Goal: Communication & Community: Participate in discussion

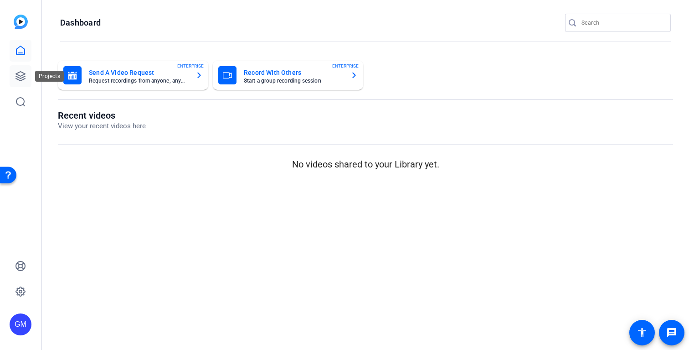
click at [16, 72] on icon at bounding box center [20, 76] width 11 height 11
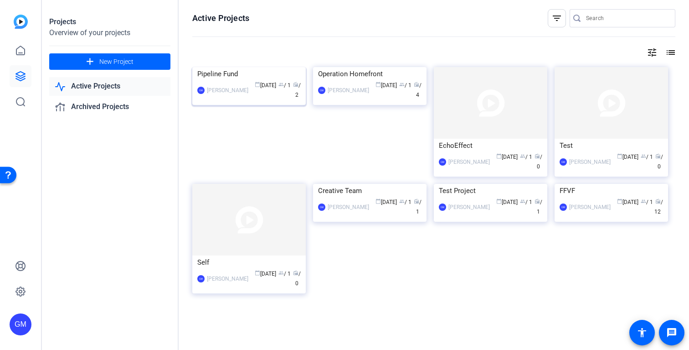
click at [221, 95] on div "[PERSON_NAME]" at bounding box center [227, 90] width 41 height 9
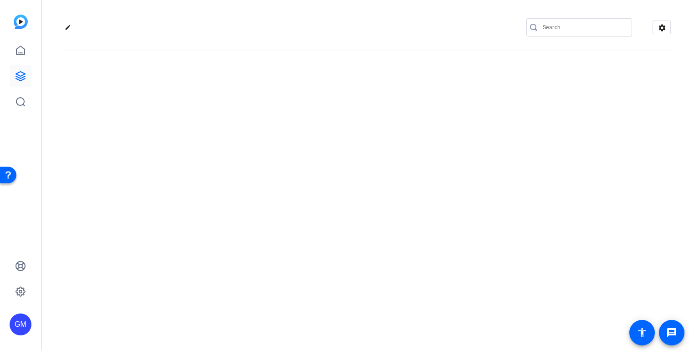
click at [221, 150] on div "edit settings" at bounding box center [365, 175] width 647 height 350
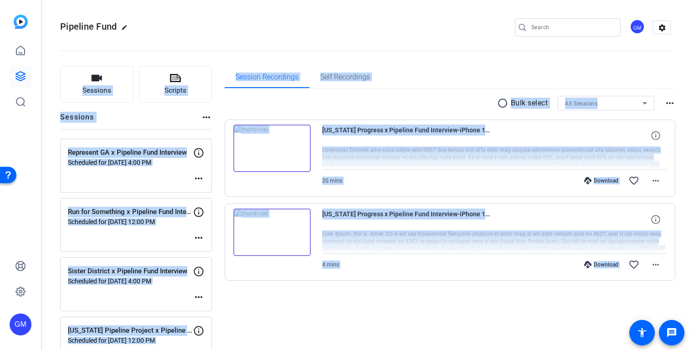
click at [181, 114] on div "Sessions more_horiz" at bounding box center [136, 120] width 152 height 17
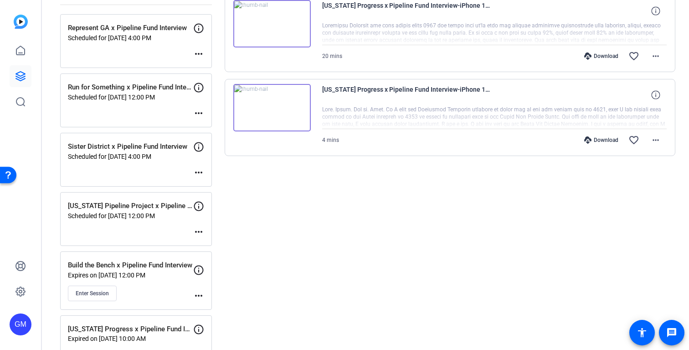
scroll to position [127, 0]
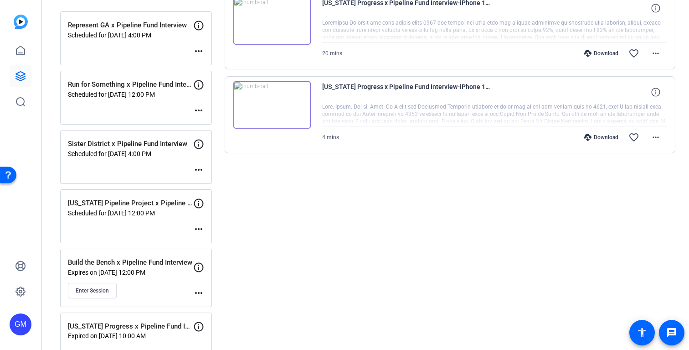
click at [197, 292] on mat-icon "more_horiz" at bounding box center [198, 292] width 11 height 11
click at [215, 305] on span "Edit Session" at bounding box center [221, 305] width 41 height 11
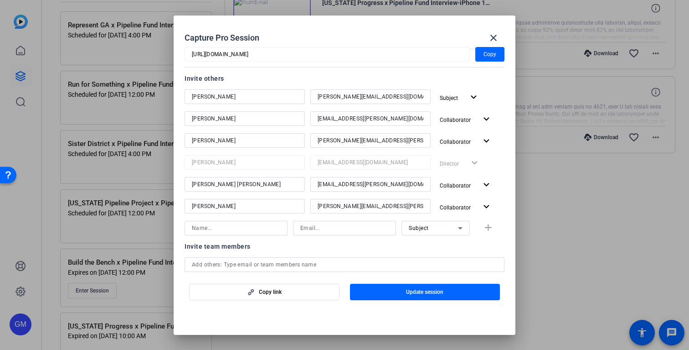
scroll to position [100, 0]
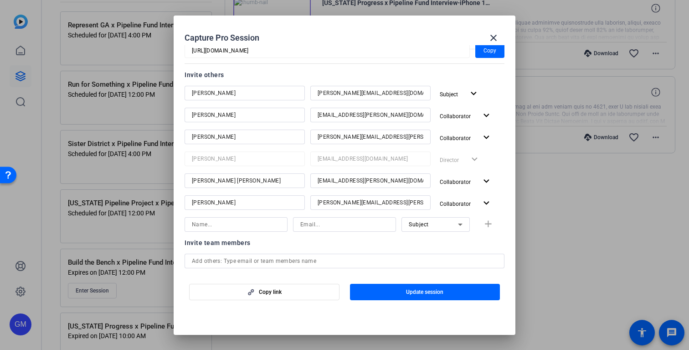
click at [216, 225] on input at bounding box center [236, 224] width 88 height 11
type input "[PERSON_NAME]"
click at [309, 220] on input at bounding box center [344, 224] width 88 height 11
type input "[EMAIL_ADDRESS][PERSON_NAME][DOMAIN_NAME]"
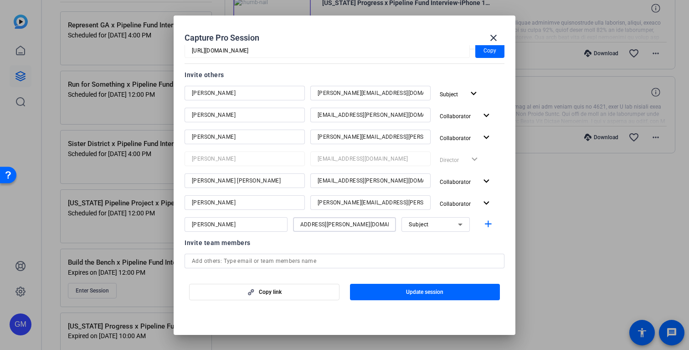
scroll to position [0, 0]
click at [444, 224] on div "Subject" at bounding box center [433, 223] width 49 height 11
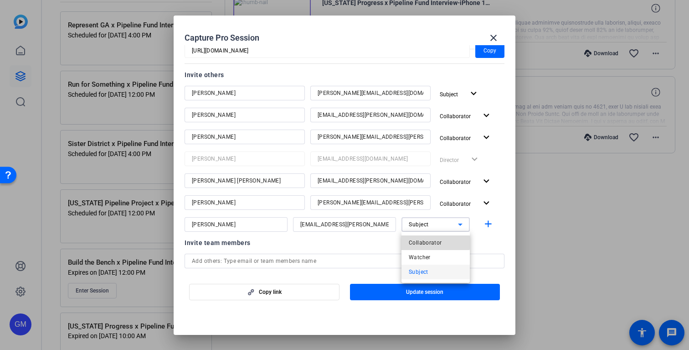
click at [426, 242] on span "Collaborator" at bounding box center [425, 242] width 33 height 11
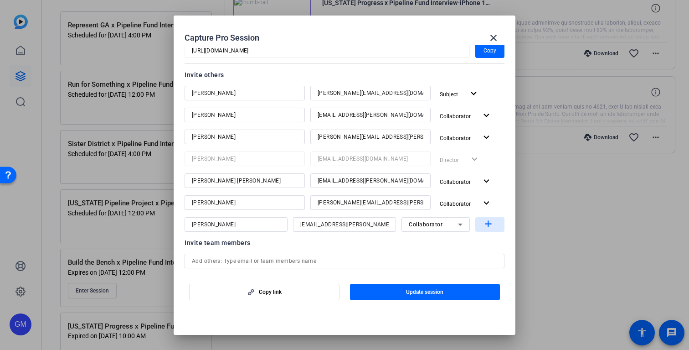
click at [487, 226] on mat-icon "add" at bounding box center [488, 223] width 11 height 11
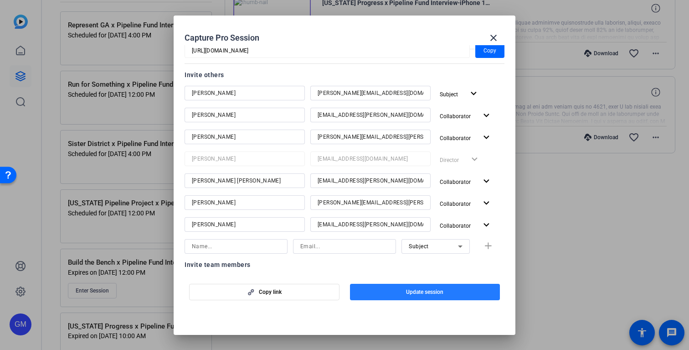
click at [429, 297] on span "button" at bounding box center [425, 292] width 150 height 22
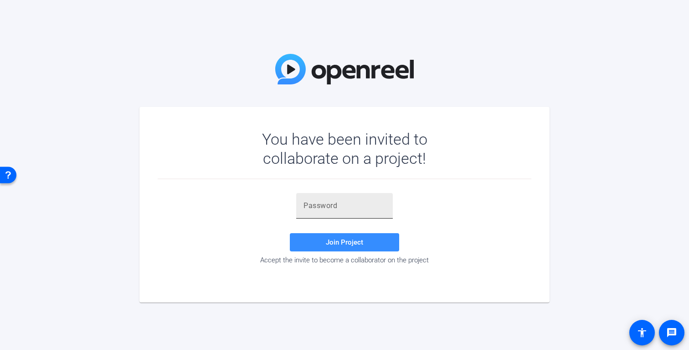
click at [320, 206] on input "text" at bounding box center [345, 205] width 82 height 11
paste input "iAIqYo"
type input "iAIqYo"
click at [331, 247] on span at bounding box center [344, 242] width 109 height 22
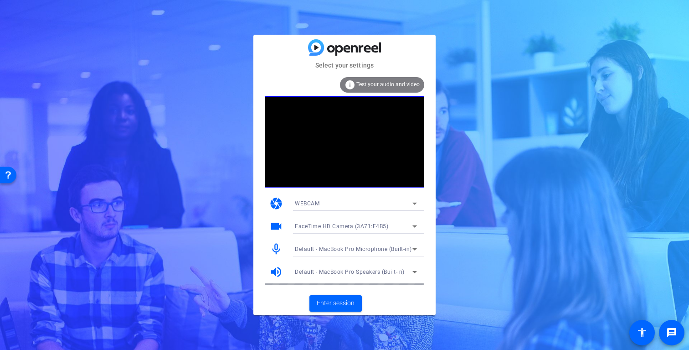
click at [335, 204] on div "WEBCAM" at bounding box center [354, 202] width 118 height 11
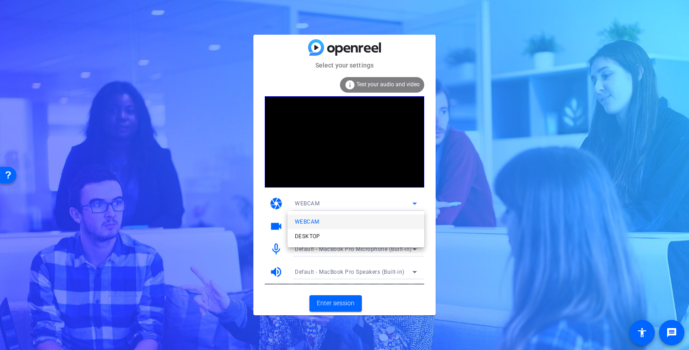
click at [331, 193] on div at bounding box center [344, 175] width 689 height 350
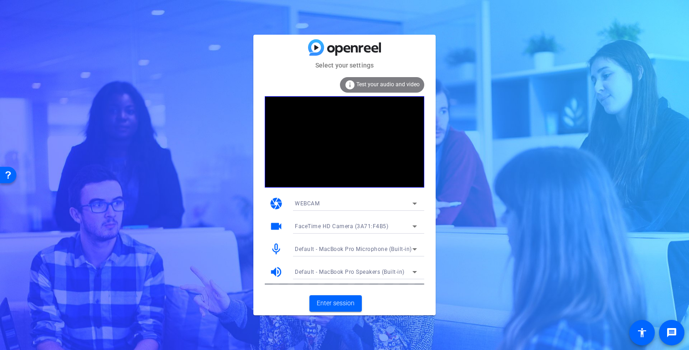
click at [274, 233] on div "videocam FaceTime HD Camera (3A71:F4B5)" at bounding box center [345, 226] width 160 height 23
click at [327, 307] on span "Enter session" at bounding box center [336, 303] width 38 height 10
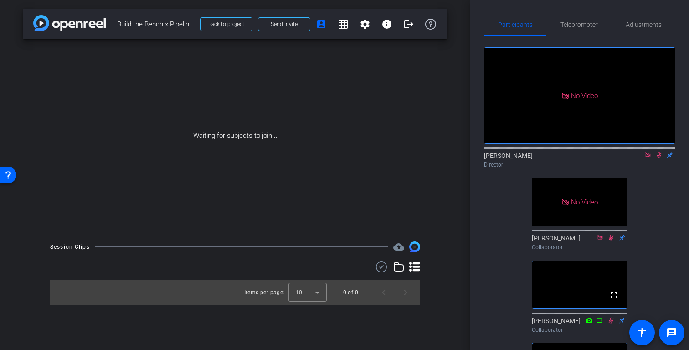
click at [658, 158] on icon at bounding box center [659, 155] width 7 height 6
click at [661, 158] on icon at bounding box center [659, 155] width 7 height 6
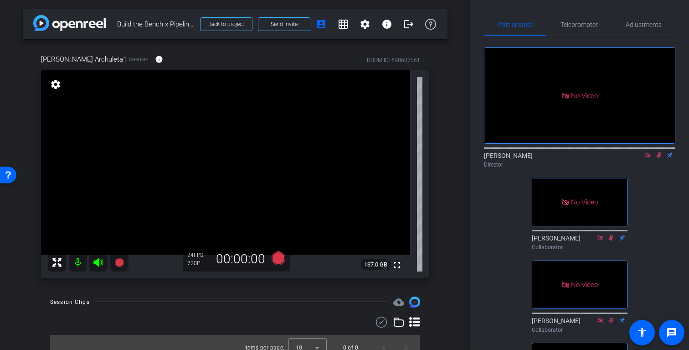
click at [658, 158] on icon at bounding box center [659, 155] width 5 height 6
click at [658, 158] on icon at bounding box center [659, 155] width 4 height 6
click at [660, 158] on icon at bounding box center [659, 155] width 5 height 6
click at [458, 23] on div "arrow_back Build the Bench x Pipeline Fund Interview Back to project Send invit…" at bounding box center [235, 175] width 470 height 350
click at [456, 21] on div "arrow_back Build the Bench x Pipeline Fund Interview Back to project Send invit…" at bounding box center [235, 175] width 470 height 350
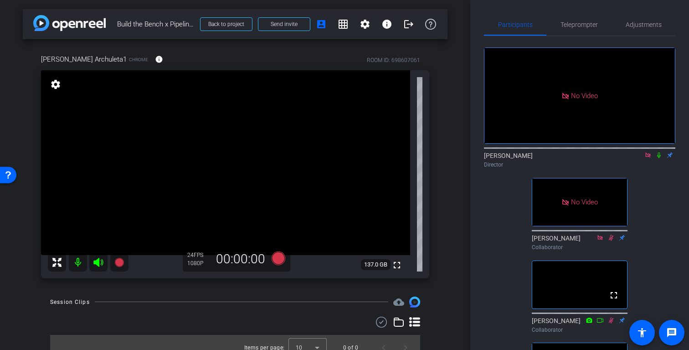
click at [659, 158] on icon at bounding box center [659, 155] width 4 height 6
click at [660, 158] on icon at bounding box center [659, 155] width 7 height 6
click at [458, 21] on div "arrow_back Build the Bench x Pipeline Fund Interview Back to project Send invit…" at bounding box center [235, 175] width 470 height 350
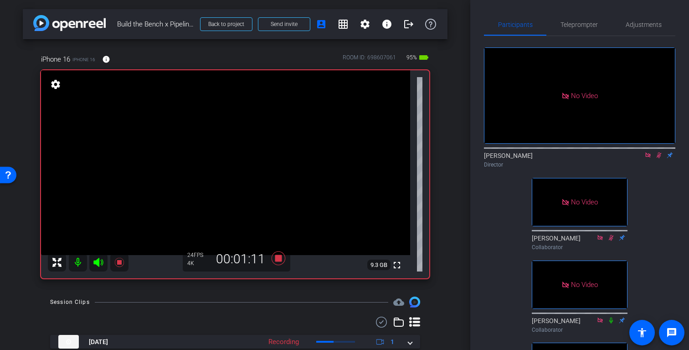
click at [660, 158] on icon at bounding box center [659, 155] width 7 height 6
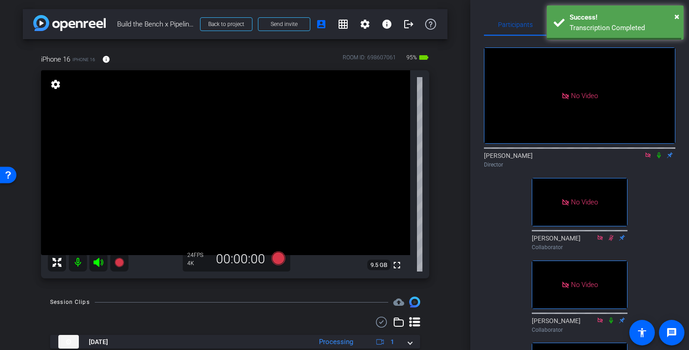
click at [456, 23] on div "arrow_back Build the Bench x Pipeline Fund Interview Back to project Send invit…" at bounding box center [235, 175] width 470 height 350
click at [659, 158] on icon at bounding box center [659, 155] width 4 height 6
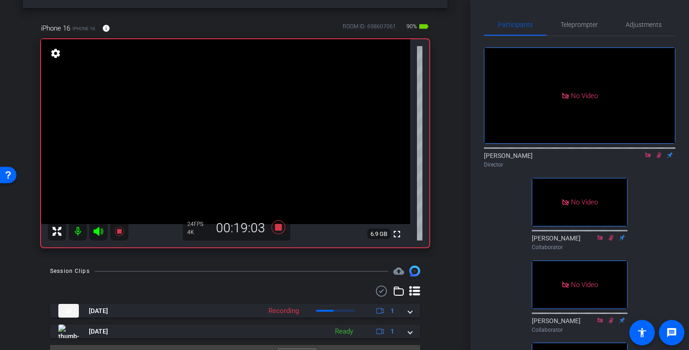
click at [656, 158] on icon at bounding box center [659, 155] width 7 height 6
click at [658, 158] on icon at bounding box center [659, 155] width 7 height 6
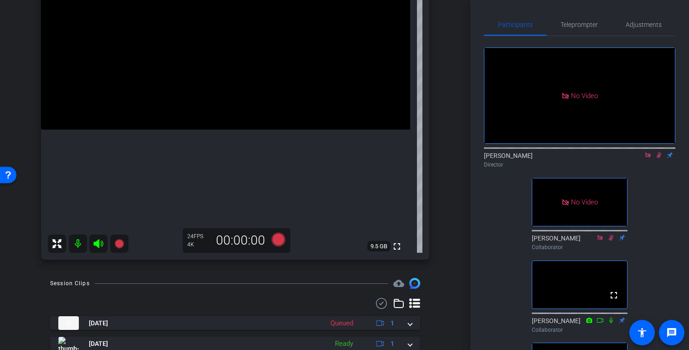
scroll to position [140, 0]
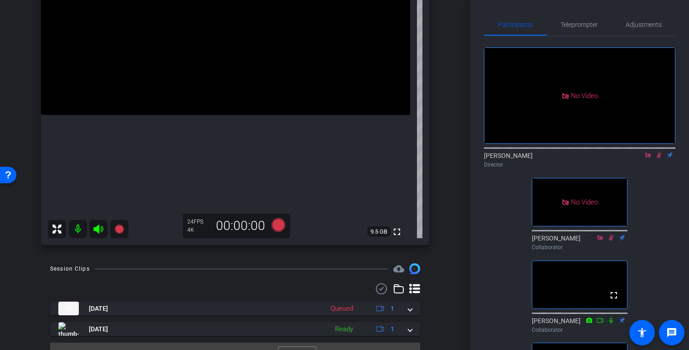
click at [661, 158] on icon at bounding box center [659, 155] width 5 height 6
